Goal: Check status: Check status

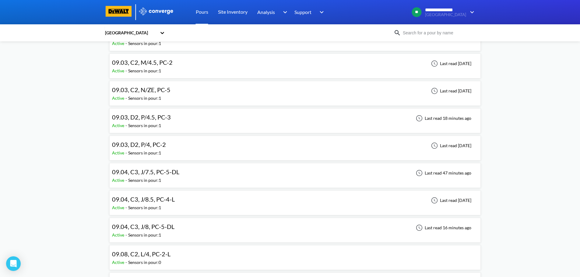
scroll to position [487, 0]
click at [183, 172] on div "09.04, C3, J/7.5, PC-5-DL Active - Sensors in pour: 1 Last read 47 minutes ago" at bounding box center [295, 174] width 366 height 19
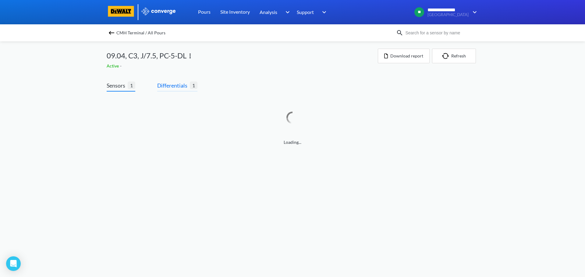
click at [183, 87] on span "Differentials" at bounding box center [173, 85] width 33 height 9
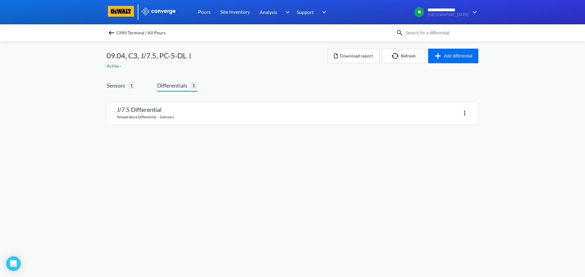
click at [180, 121] on link at bounding box center [292, 113] width 371 height 23
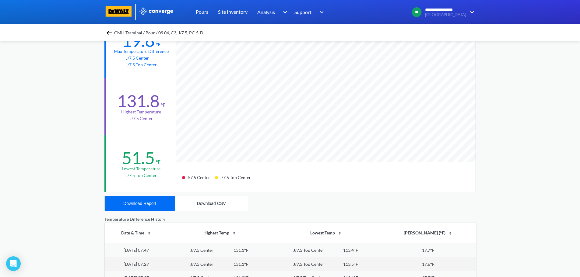
scroll to position [61, 0]
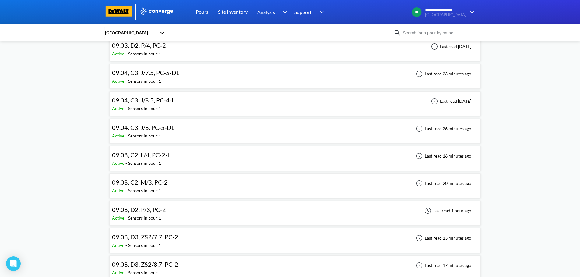
scroll to position [579, 0]
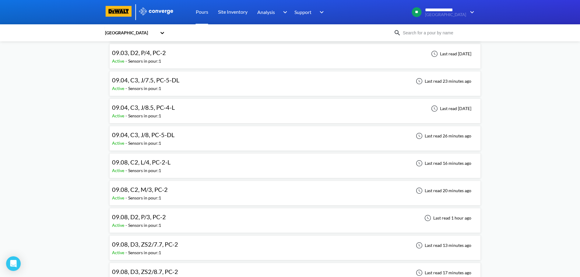
click at [190, 136] on div "09.04, C3, J/8, PC-5-DL Active - Sensors in pour: 1 Last read 26 minutes ago" at bounding box center [295, 138] width 366 height 19
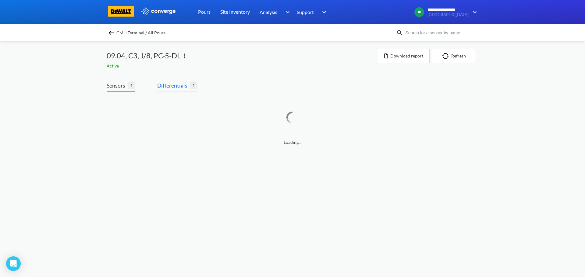
click at [170, 87] on span "Differentials" at bounding box center [173, 85] width 33 height 9
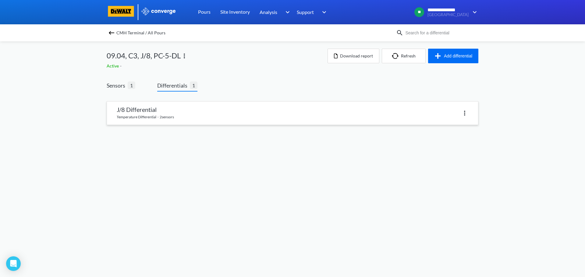
click at [155, 111] on link at bounding box center [292, 113] width 371 height 23
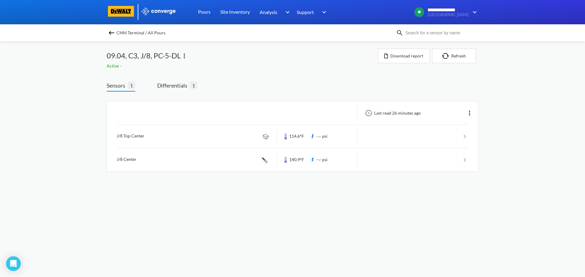
click at [111, 34] on img at bounding box center [111, 32] width 7 height 7
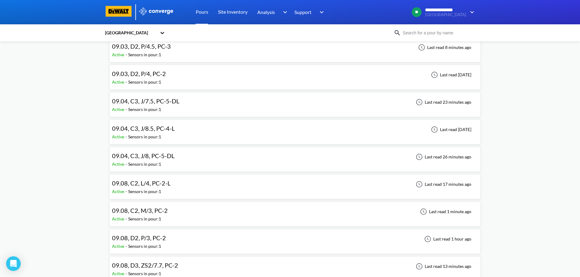
scroll to position [548, 0]
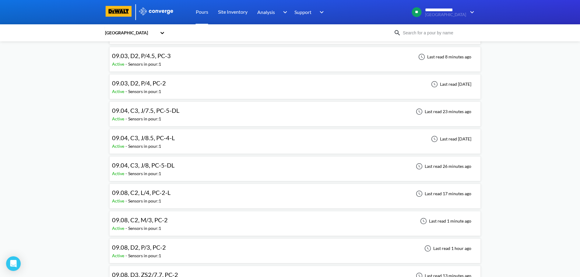
click at [183, 118] on div "09.04, C3, J/7.5, PC-5-DL Active - Sensors in pour: 1 Last read 23 minutes ago" at bounding box center [295, 113] width 366 height 19
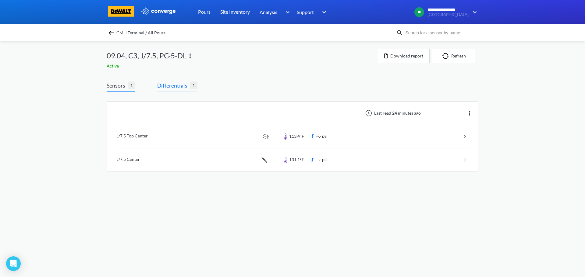
click at [184, 88] on span "Differentials" at bounding box center [173, 85] width 33 height 9
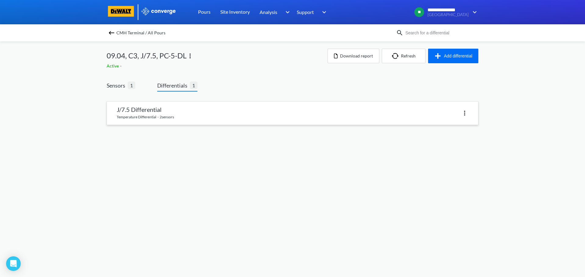
click at [176, 109] on link at bounding box center [292, 113] width 371 height 23
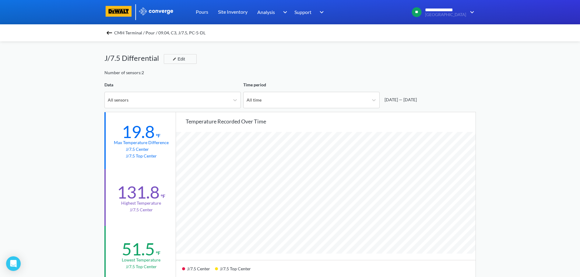
scroll to position [510, 580]
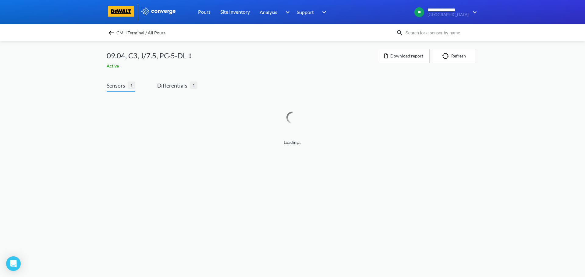
click at [114, 35] on img at bounding box center [111, 32] width 7 height 7
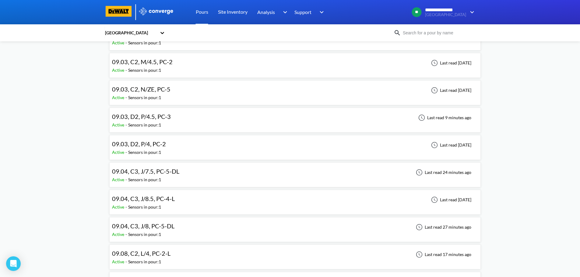
scroll to position [548, 0]
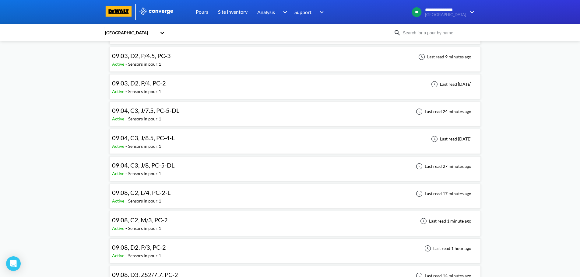
click at [176, 167] on div "09.04, C3, J/8, PC-5-DL" at bounding box center [144, 165] width 65 height 9
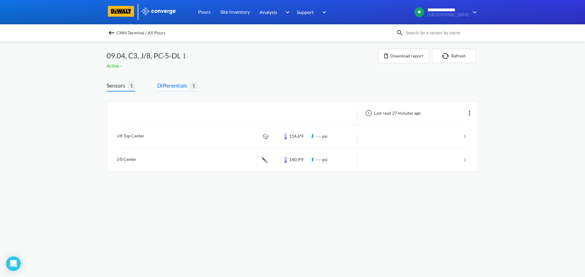
click at [185, 90] on span "Differentials" at bounding box center [173, 85] width 33 height 9
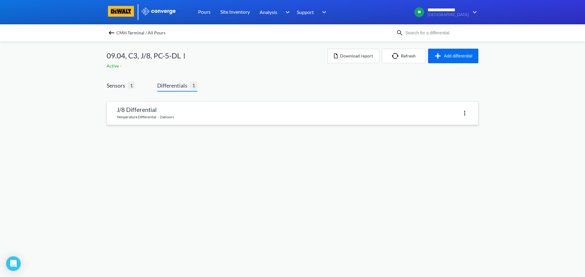
click at [181, 118] on link at bounding box center [292, 113] width 371 height 23
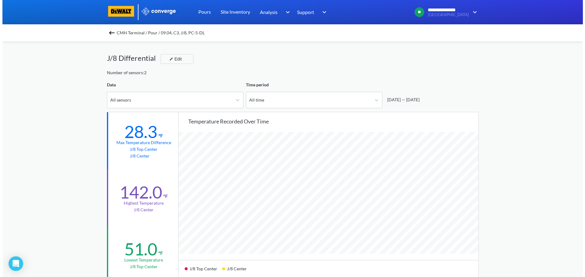
scroll to position [510, 580]
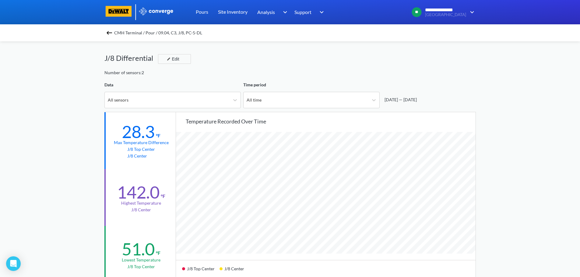
click at [108, 34] on img at bounding box center [109, 32] width 7 height 7
